Goal: Transaction & Acquisition: Purchase product/service

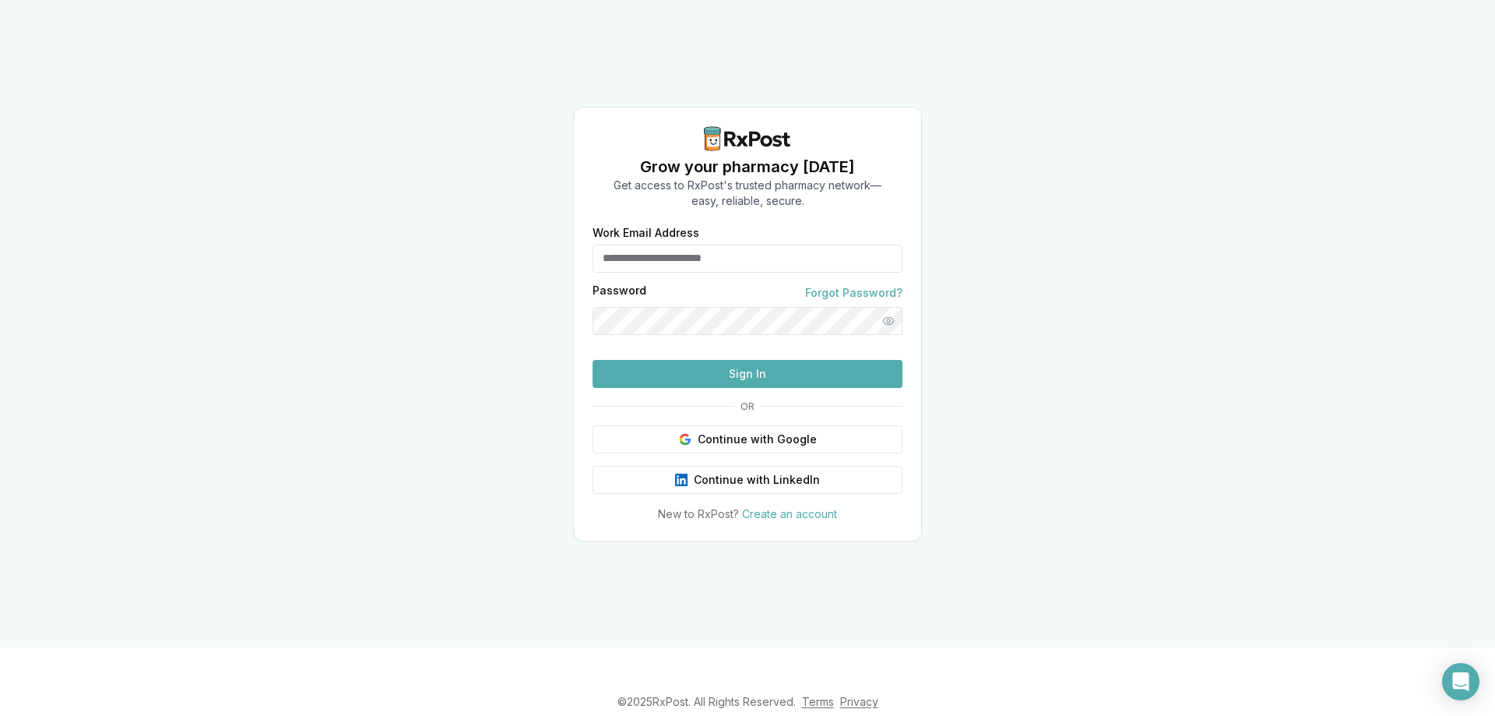
type input "**********"
click at [762, 388] on button "Sign In" at bounding box center [748, 374] width 310 height 28
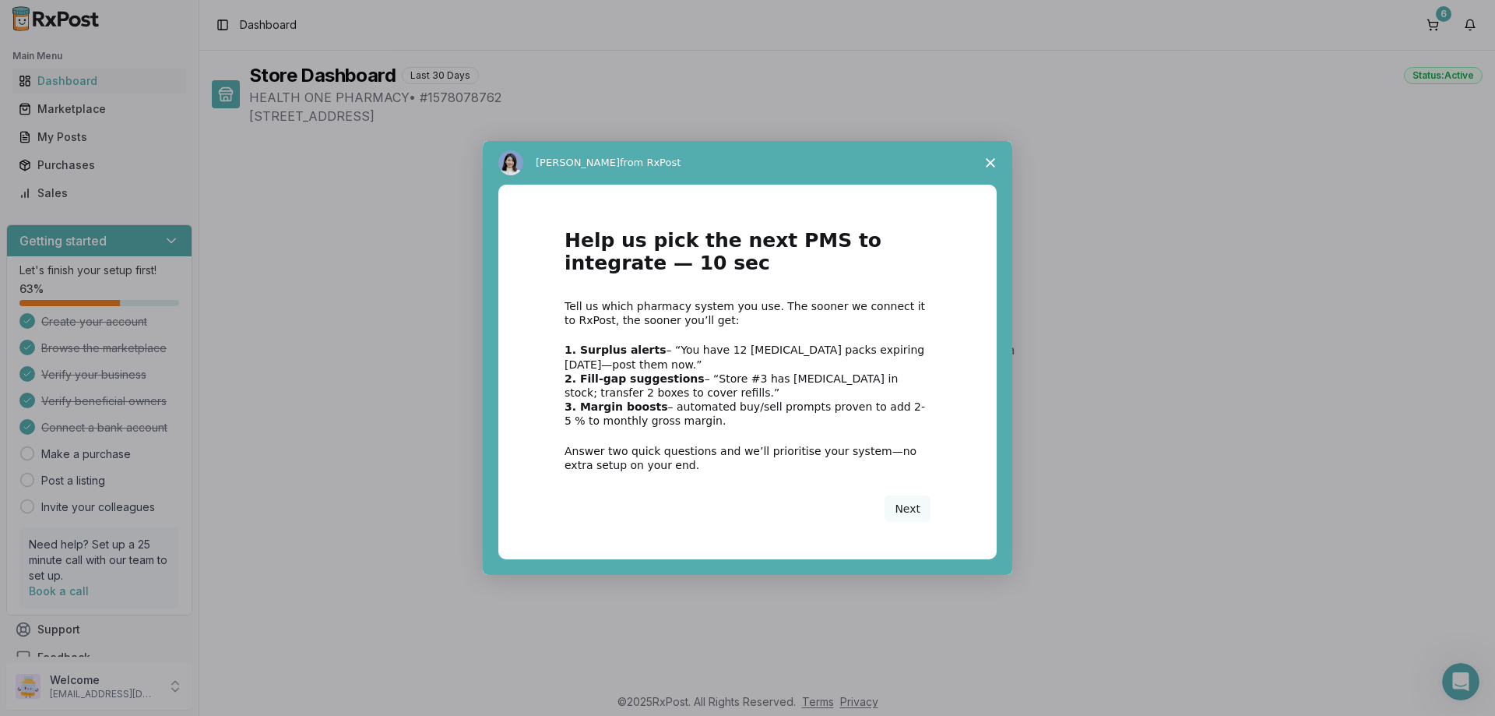
click at [989, 164] on polygon "Close survey" at bounding box center [990, 162] width 9 height 9
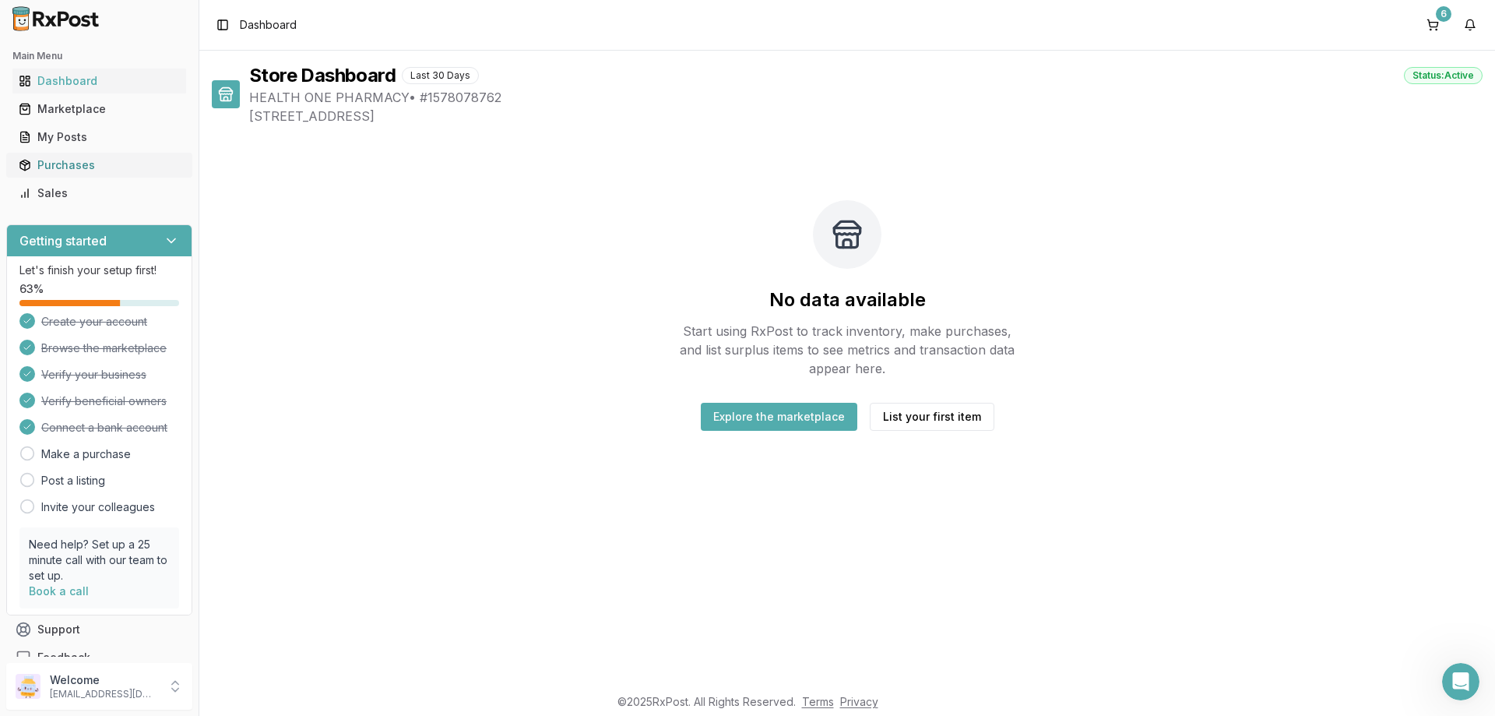
click at [73, 164] on div "Purchases" at bounding box center [99, 165] width 161 height 16
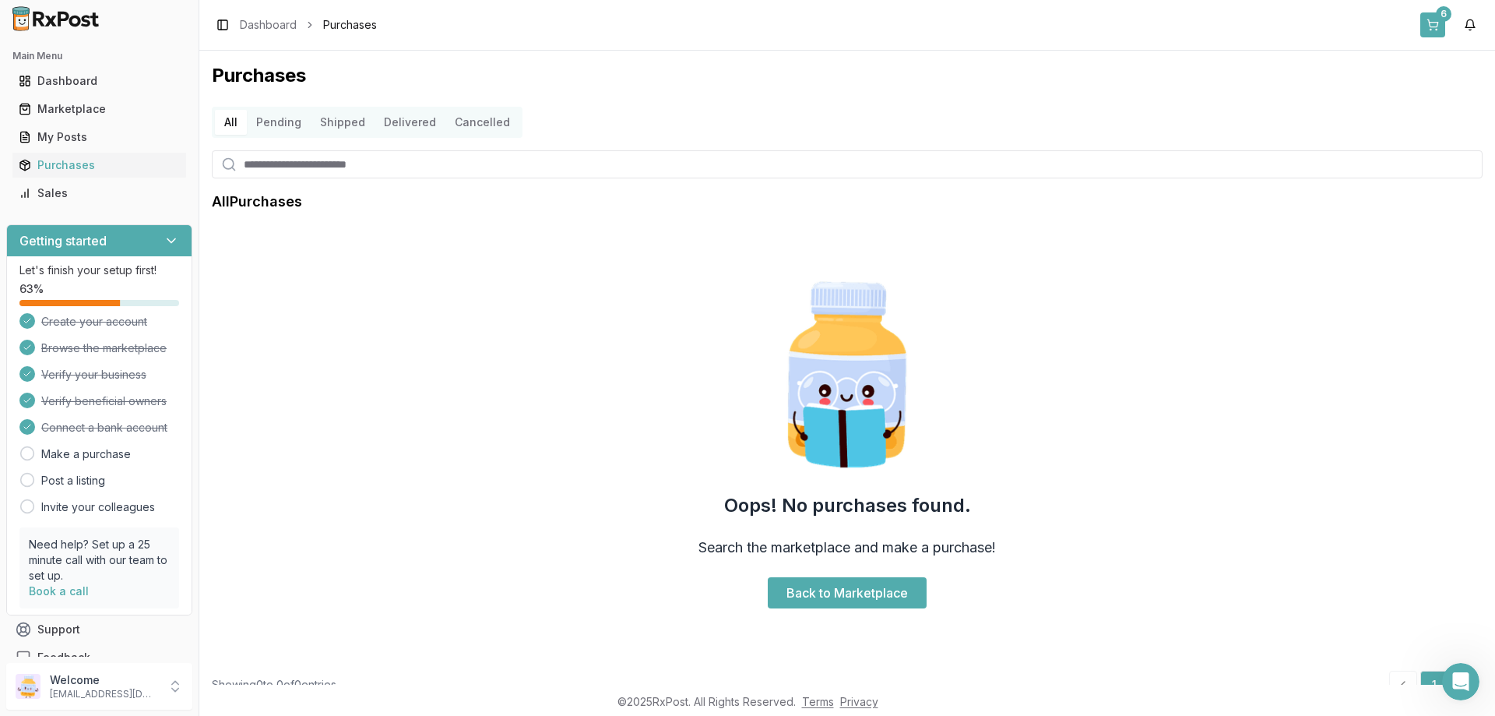
click at [1445, 17] on div "6" at bounding box center [1444, 14] width 16 height 16
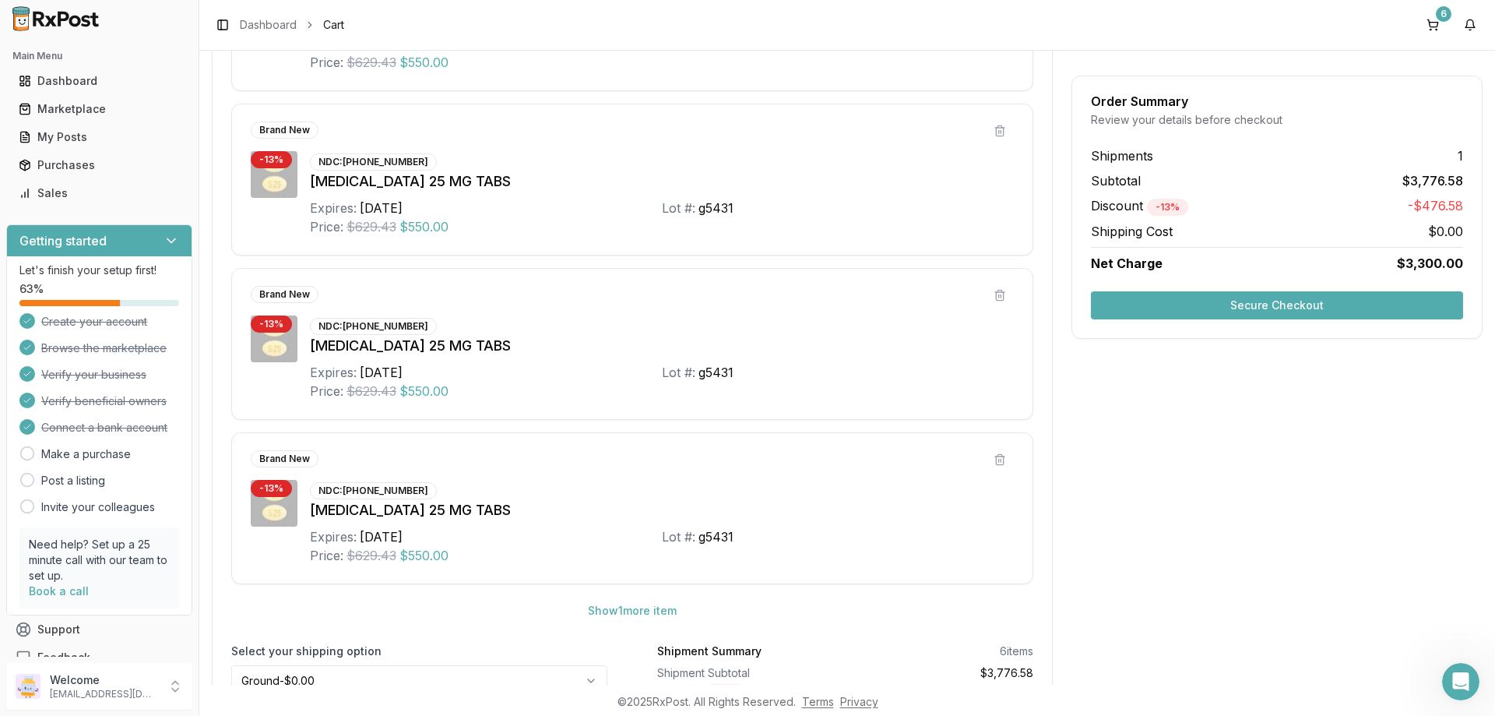
scroll to position [755, 0]
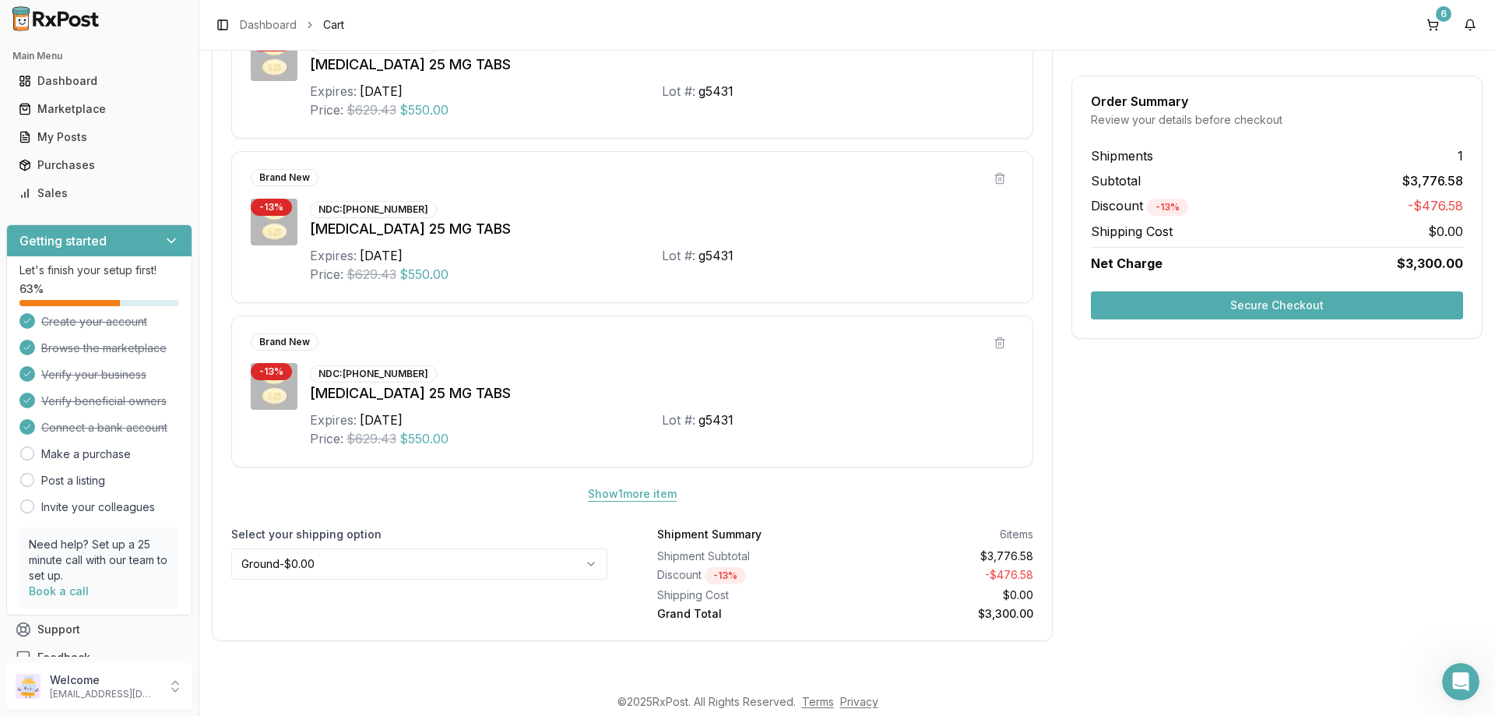
click at [616, 498] on button "Show 1 more item" at bounding box center [633, 494] width 114 height 28
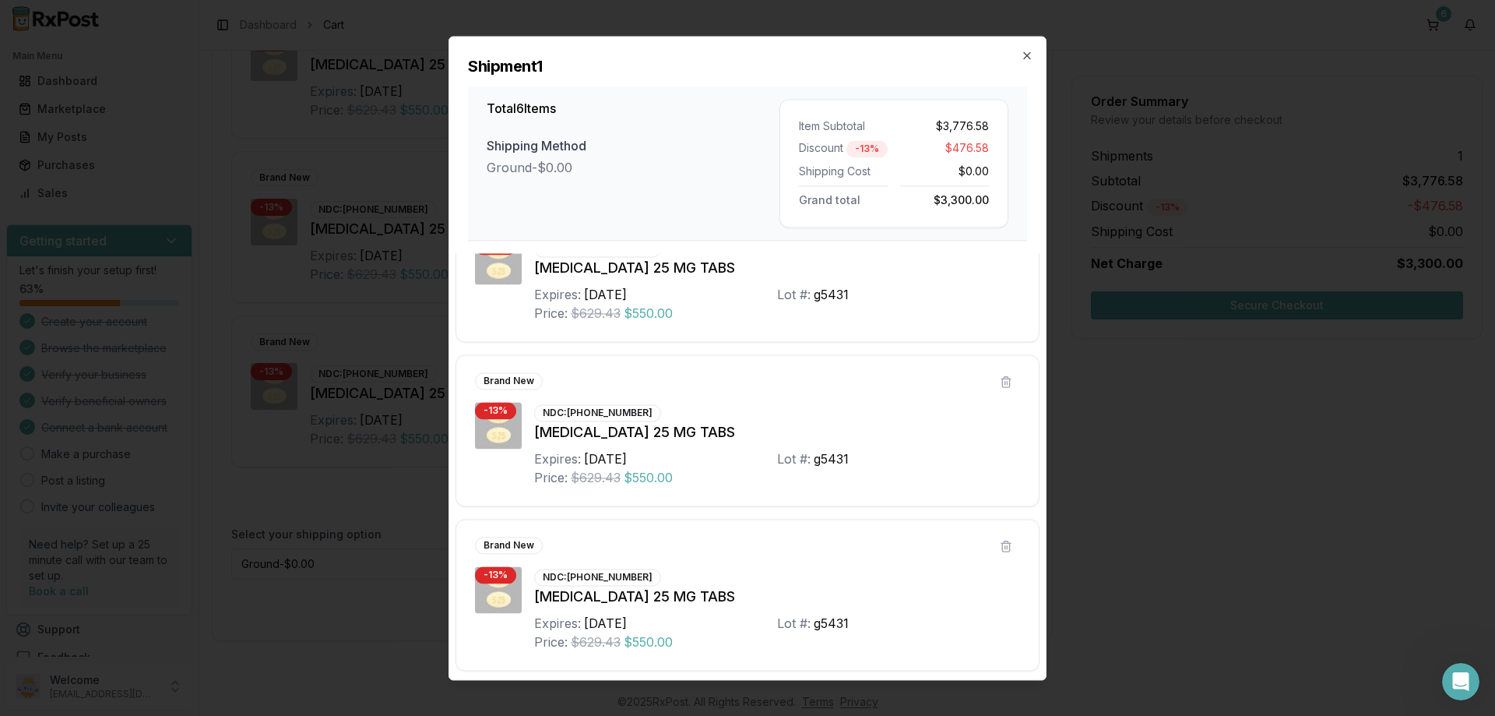
scroll to position [560, 0]
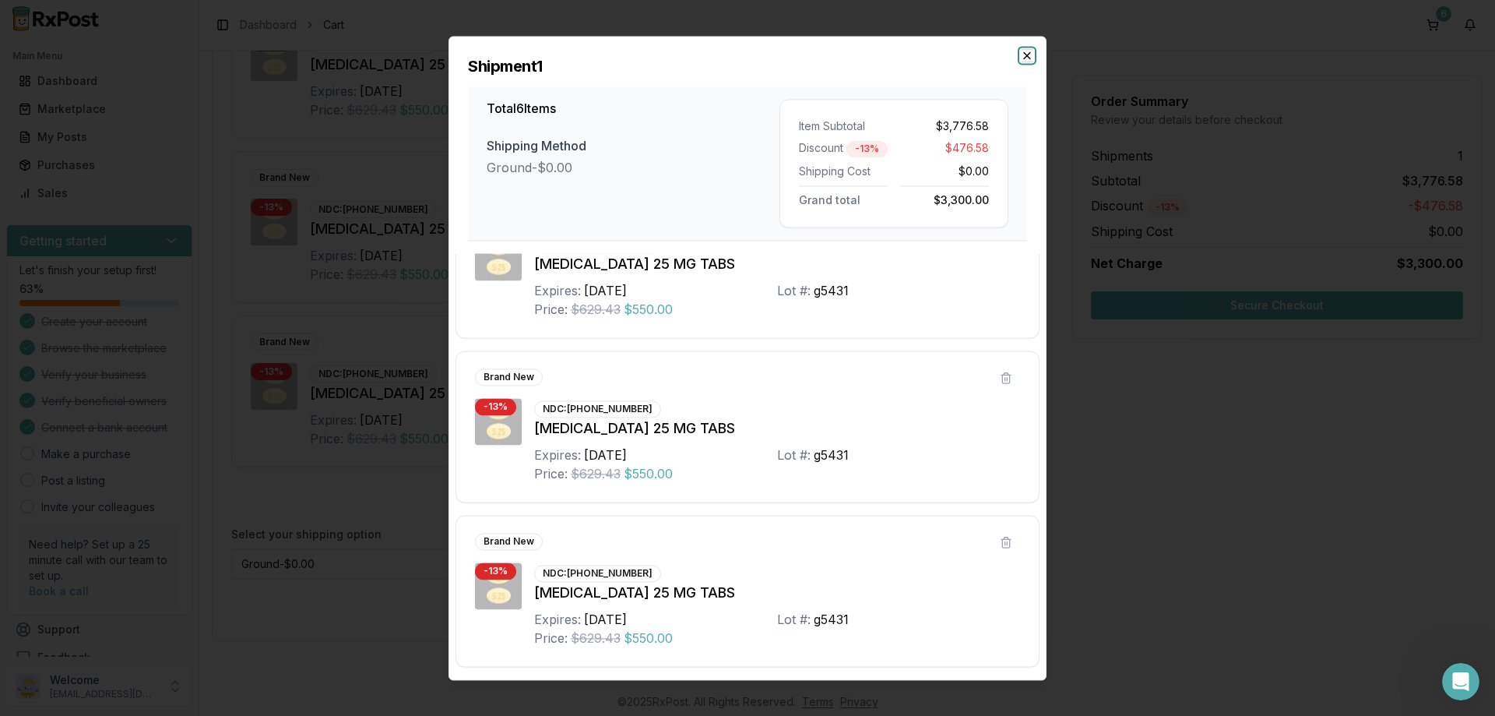
click at [1028, 58] on icon "button" at bounding box center [1027, 55] width 12 height 12
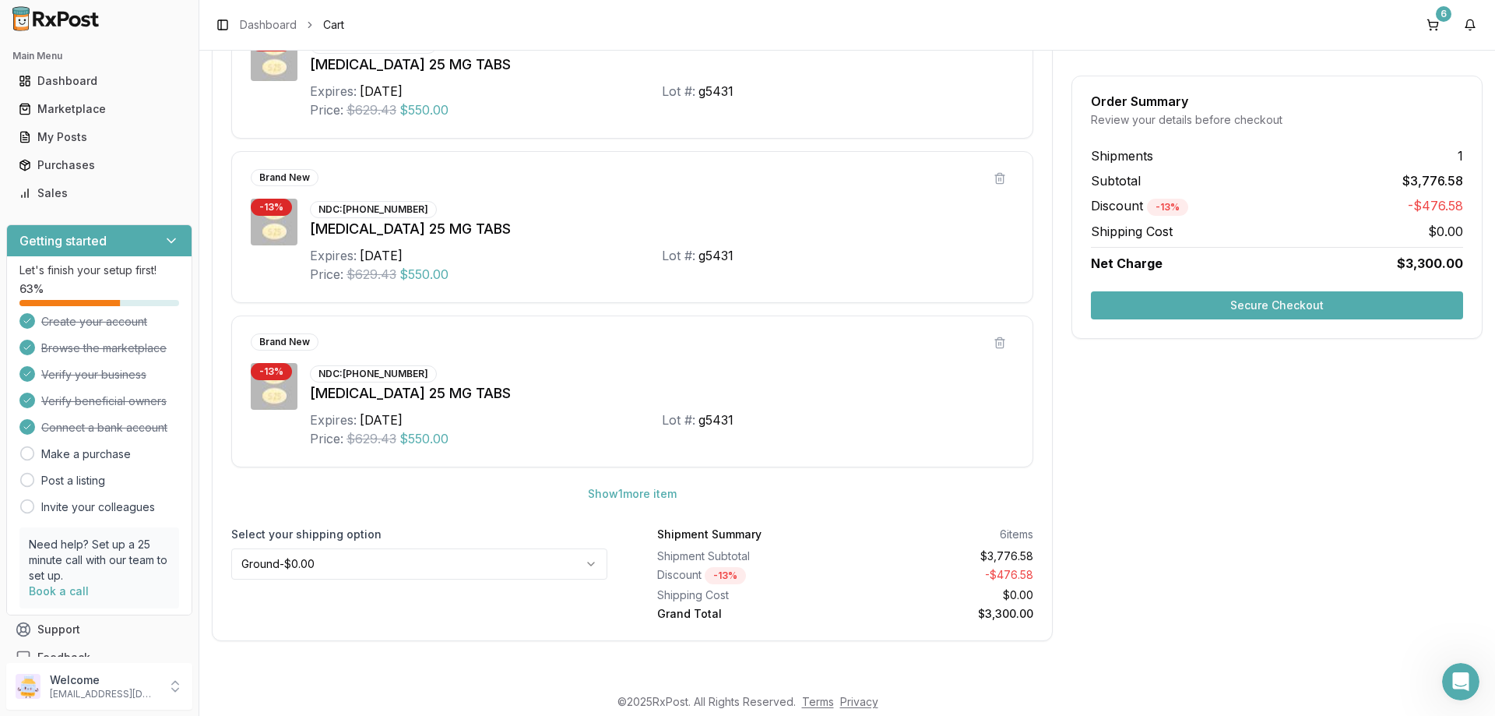
click at [1269, 304] on button "Secure Checkout" at bounding box center [1277, 305] width 372 height 28
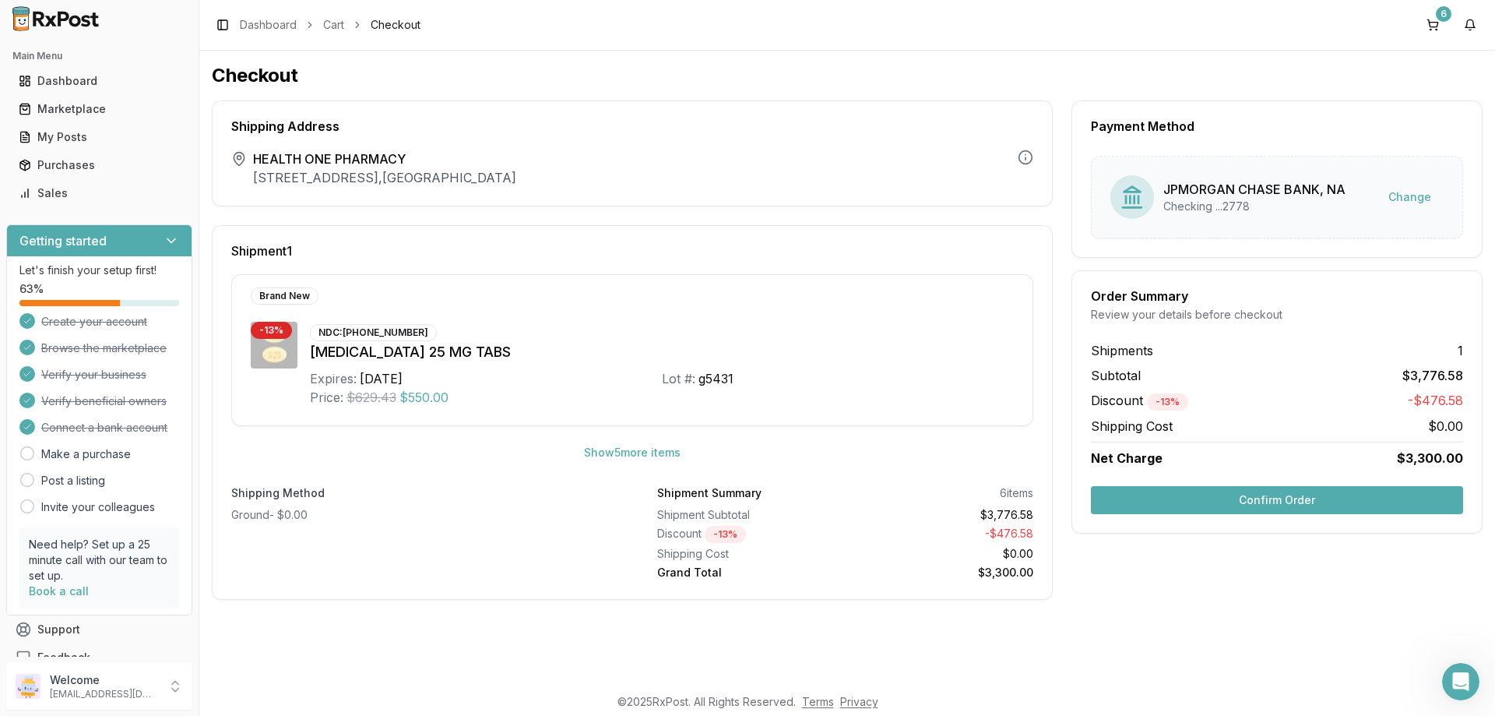
click at [1269, 501] on button "Confirm Order" at bounding box center [1277, 500] width 372 height 28
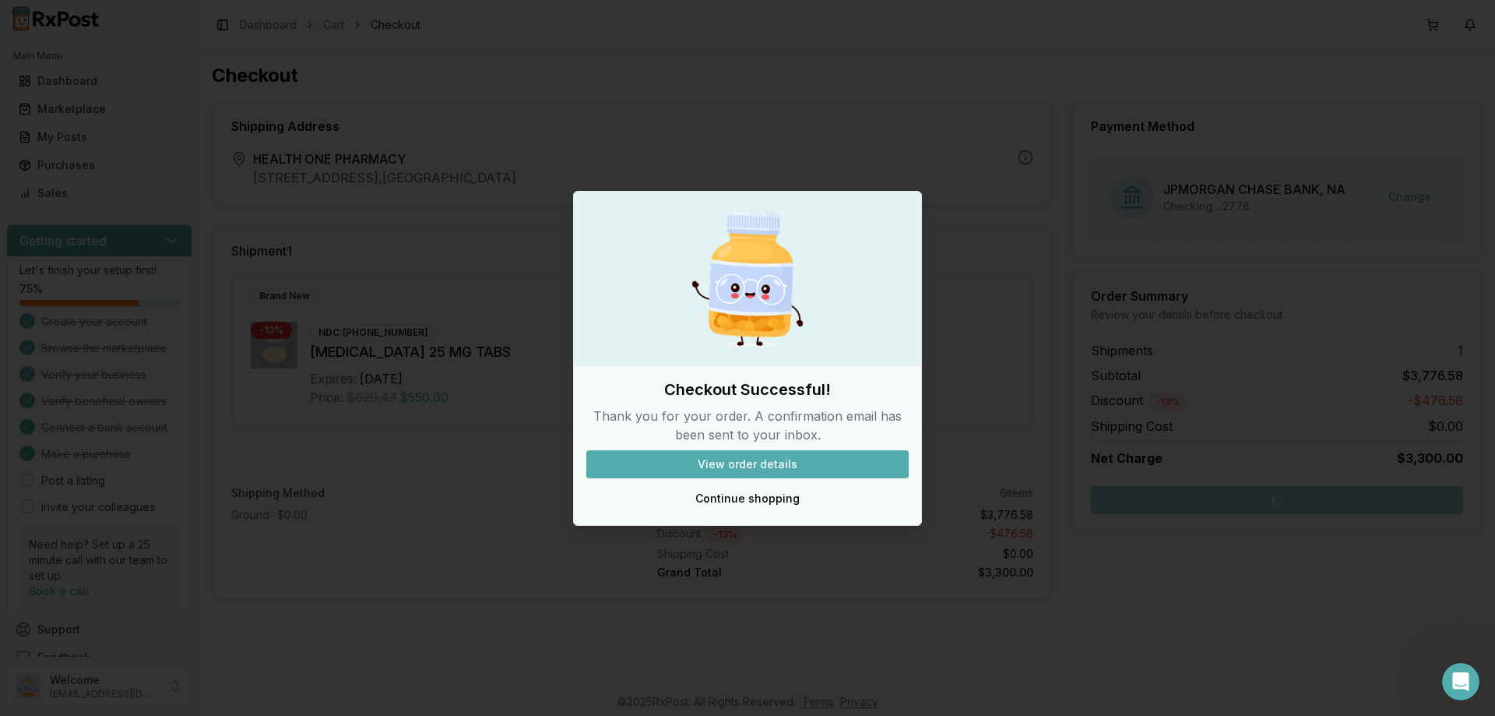
click at [714, 463] on button "View order details" at bounding box center [747, 464] width 322 height 28
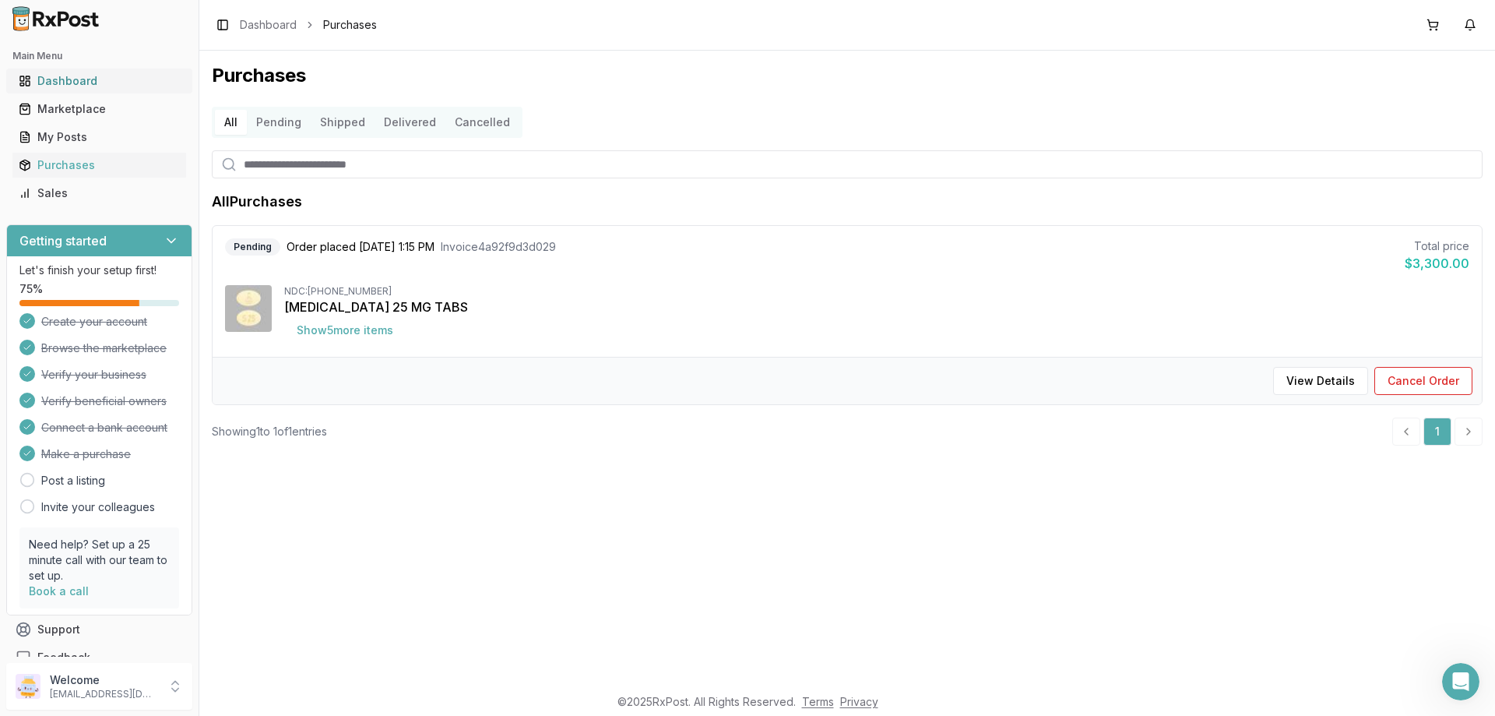
click at [62, 84] on div "Dashboard" at bounding box center [99, 81] width 161 height 16
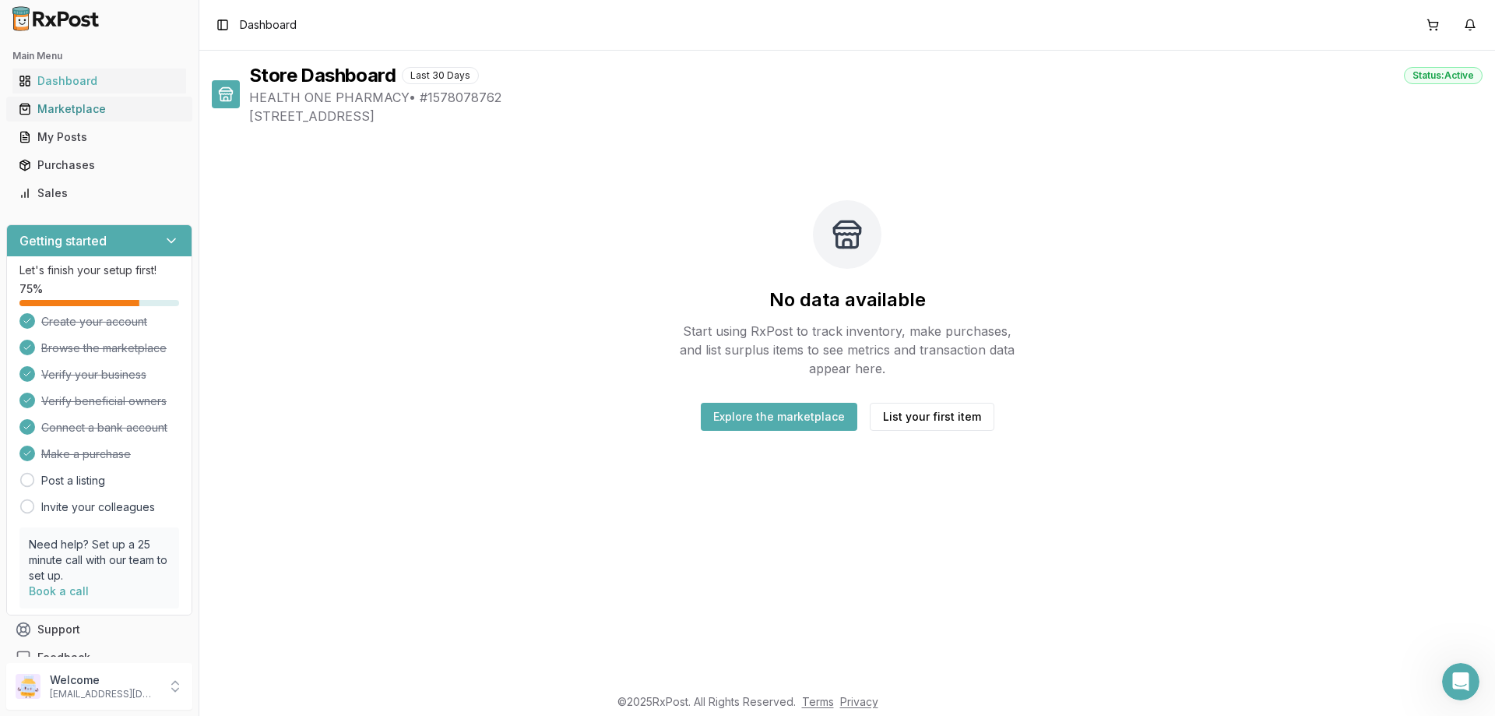
click at [65, 106] on div "Marketplace" at bounding box center [99, 109] width 161 height 16
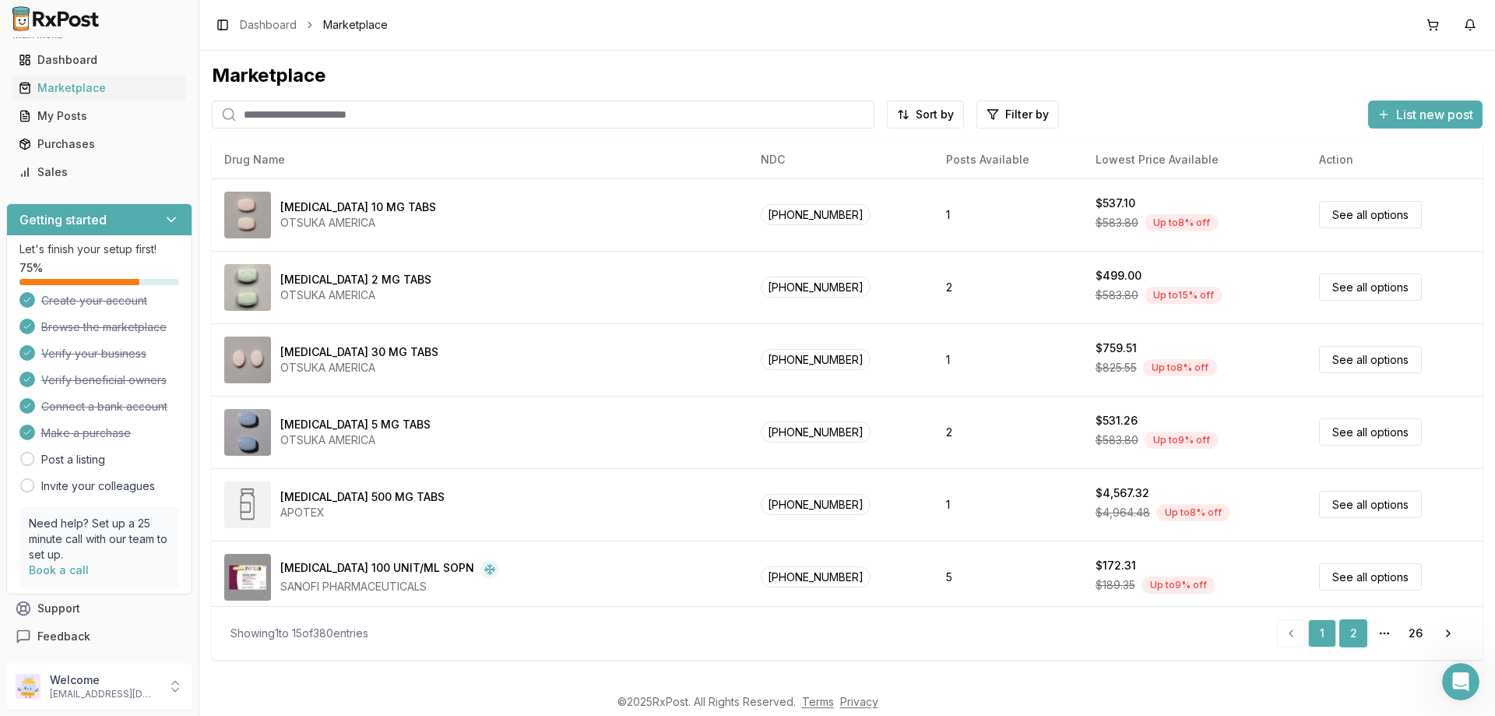
click at [1356, 633] on link "2" at bounding box center [1353, 633] width 28 height 28
